Goal: Use online tool/utility: Use online tool/utility

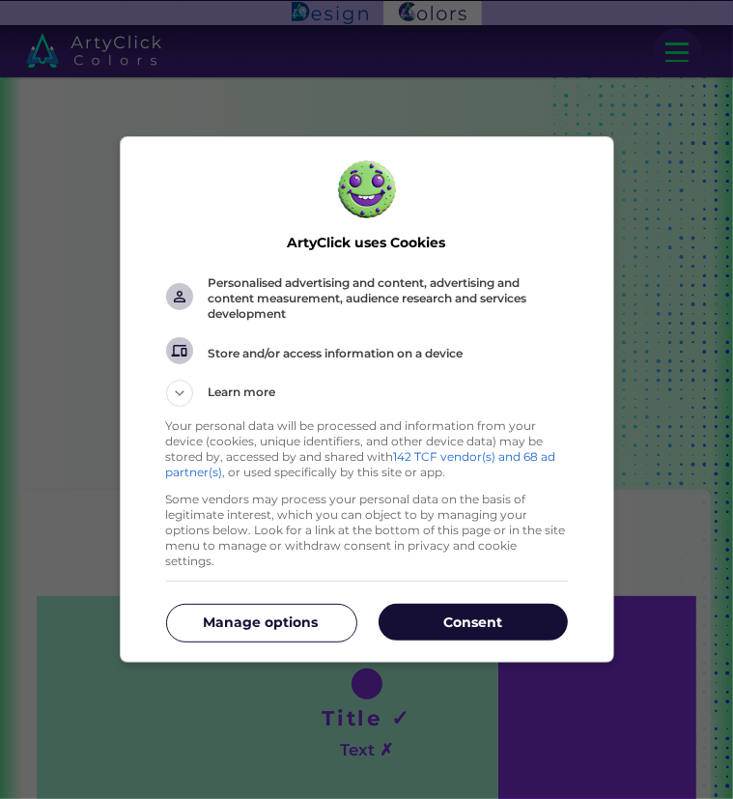
click at [451, 621] on p "Consent" at bounding box center [473, 621] width 189 height 19
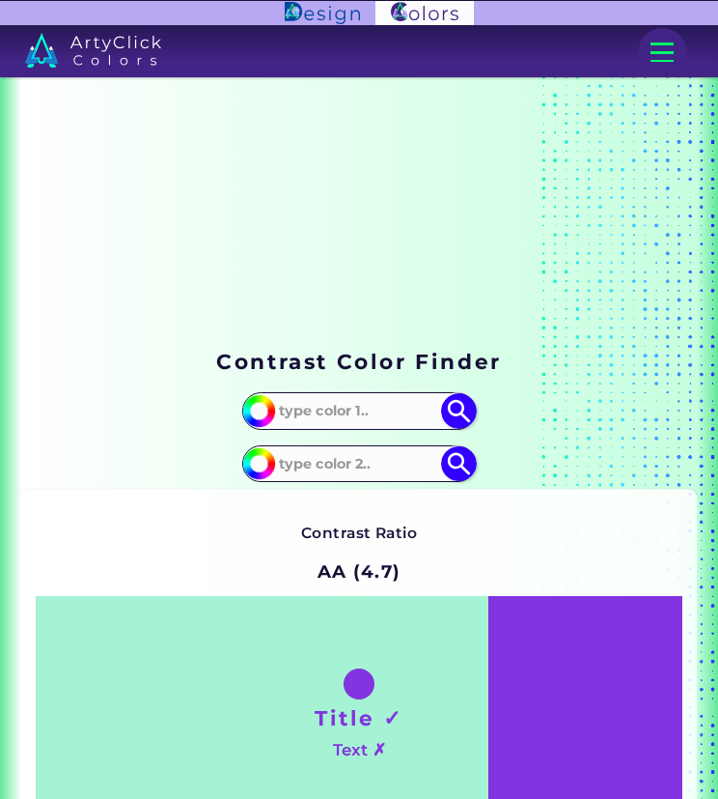
click at [342, 424] on input at bounding box center [359, 411] width 174 height 32
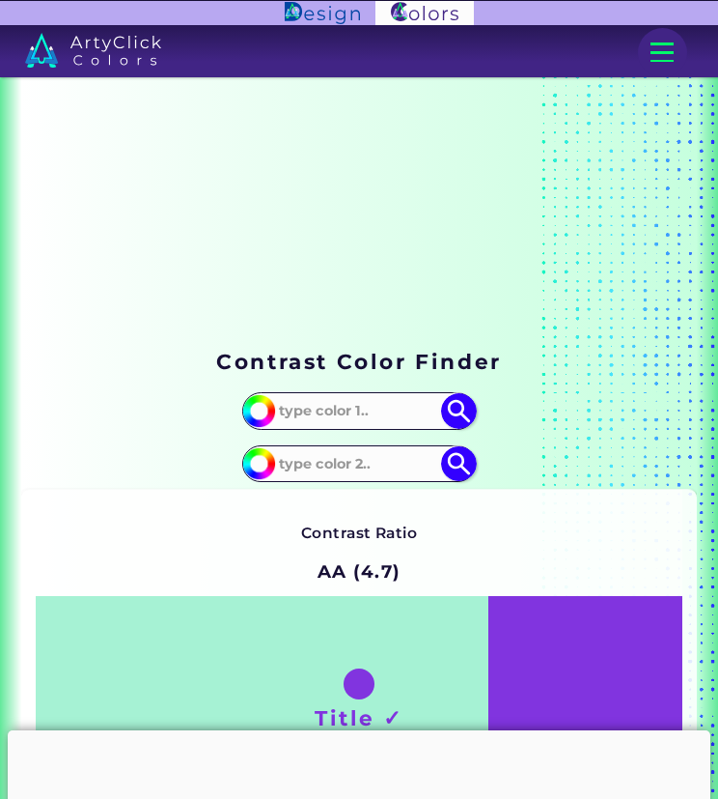
paste input "224b5d"
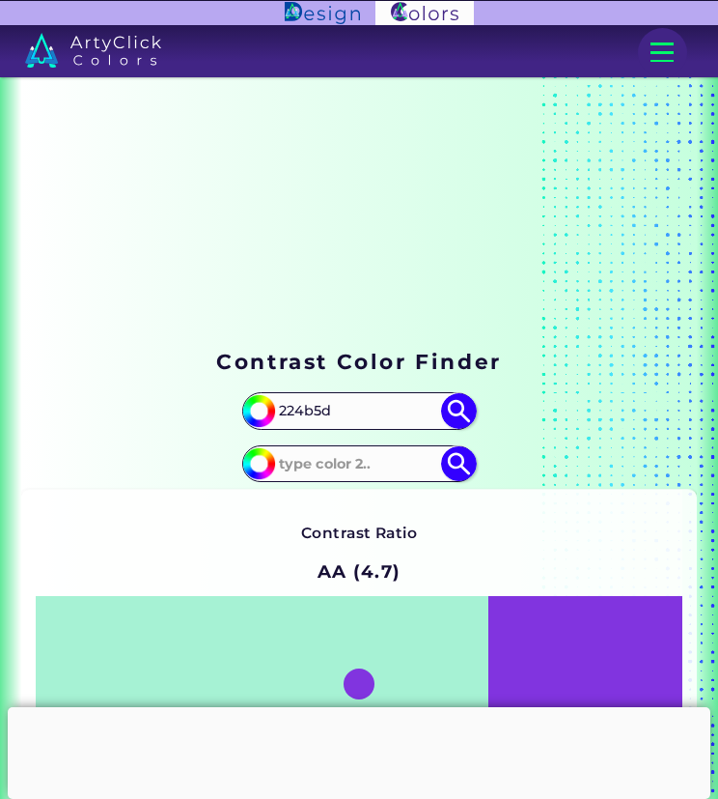
type input "224b5d"
click at [468, 407] on img at bounding box center [459, 411] width 36 height 36
type input "#224b5d"
type input "#224B5D"
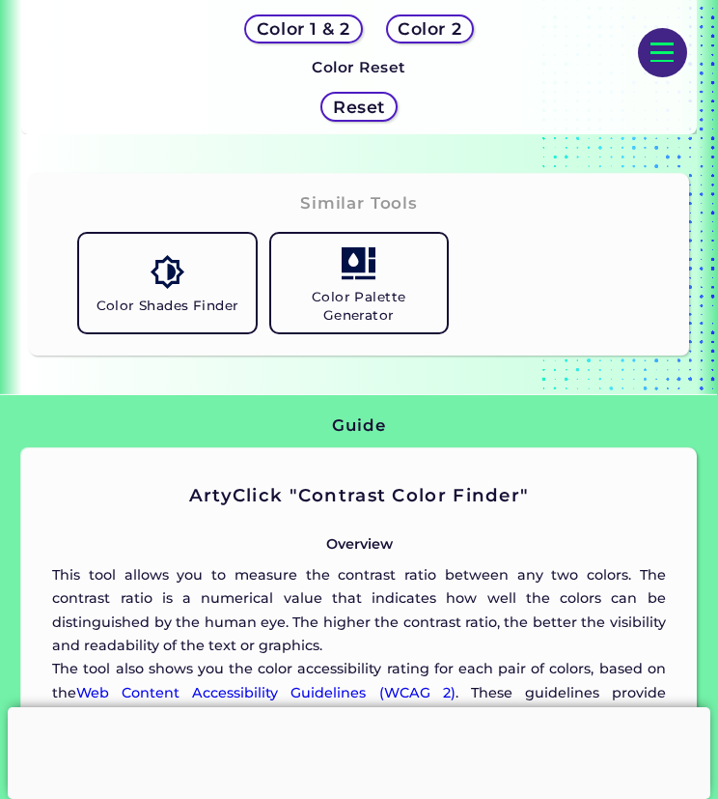
scroll to position [1024, 0]
